Goal: Transaction & Acquisition: Subscribe to service/newsletter

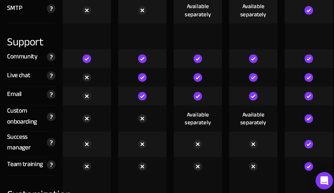
scroll to position [44, 0]
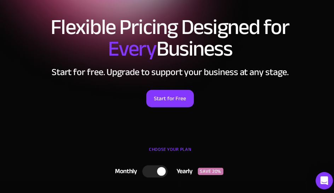
click at [143, 88] on link "Start for Free" at bounding box center [166, 96] width 47 height 17
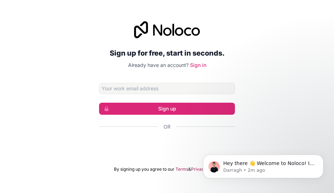
click link "Sign in" at bounding box center [198, 65] width 16 height 6
